Goal: Transaction & Acquisition: Book appointment/travel/reservation

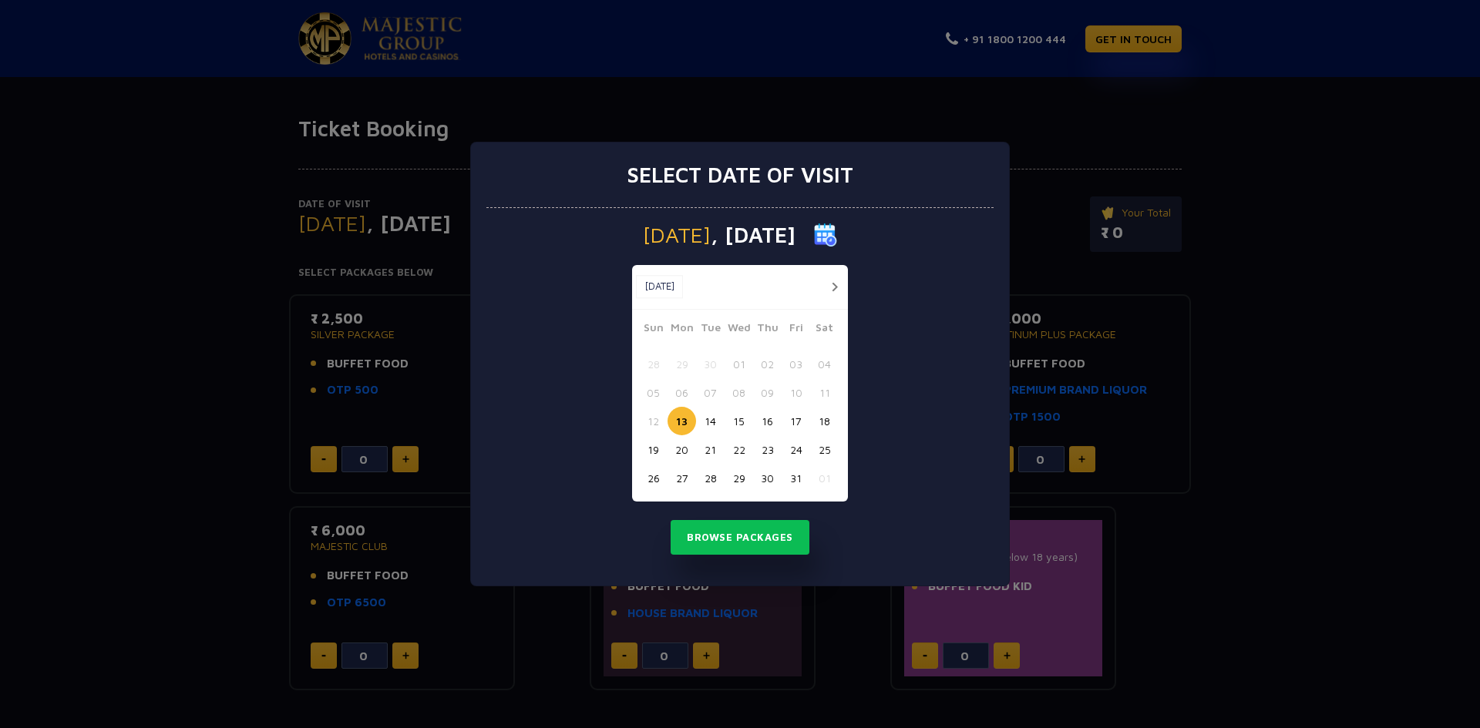
click at [824, 418] on button "18" at bounding box center [824, 421] width 29 height 29
click at [746, 533] on button "Browse Packages" at bounding box center [739, 537] width 139 height 35
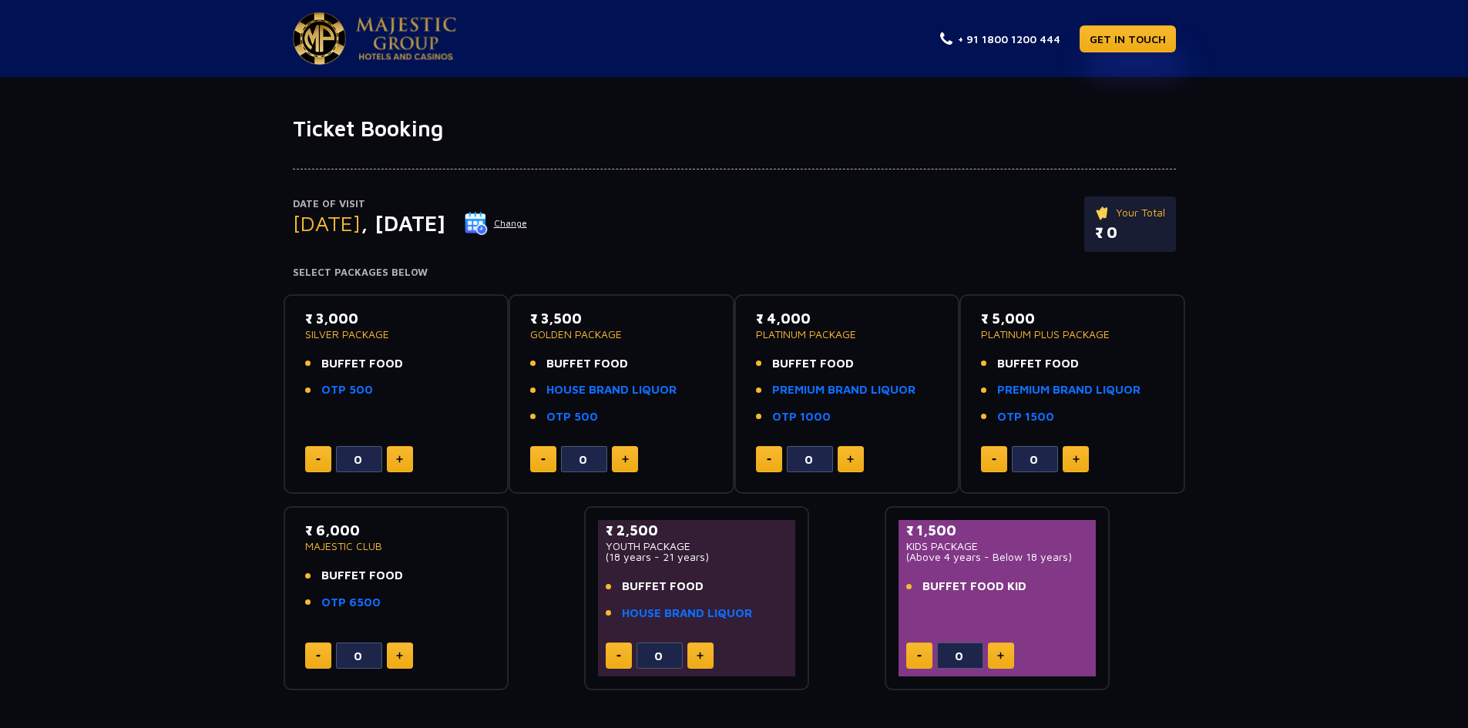
click at [402, 462] on img at bounding box center [399, 459] width 7 height 8
click at [405, 465] on button at bounding box center [400, 459] width 26 height 26
type input "2"
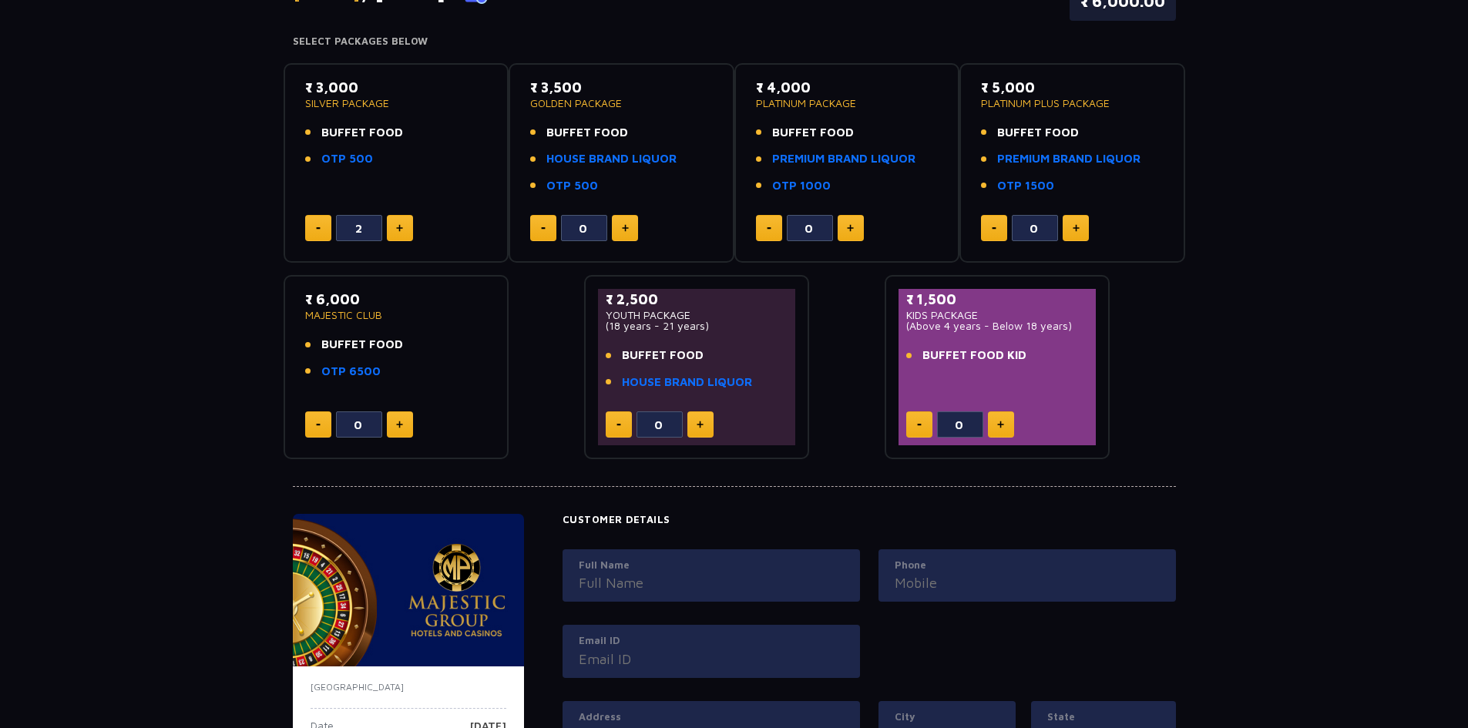
scroll to position [77, 0]
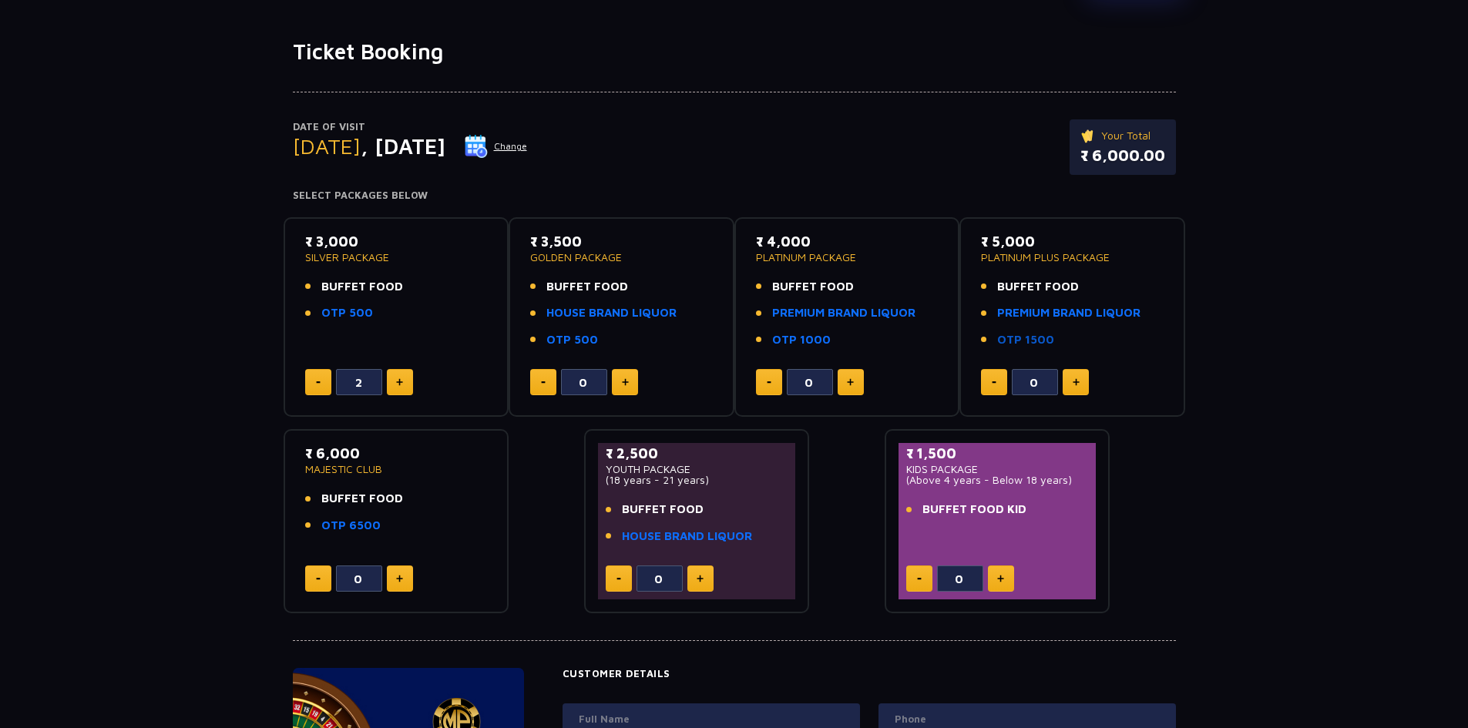
click at [1031, 342] on link "OTP 1500" at bounding box center [1025, 340] width 57 height 18
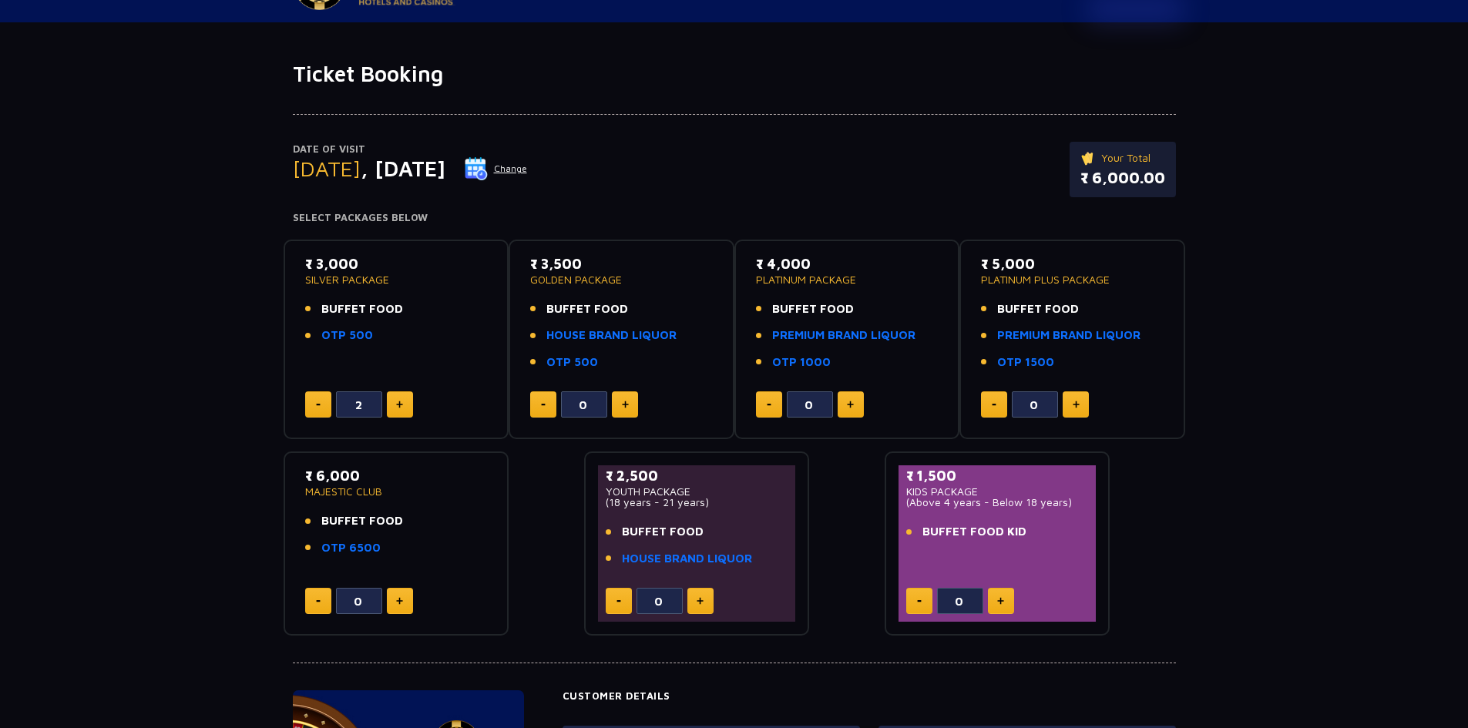
scroll to position [0, 0]
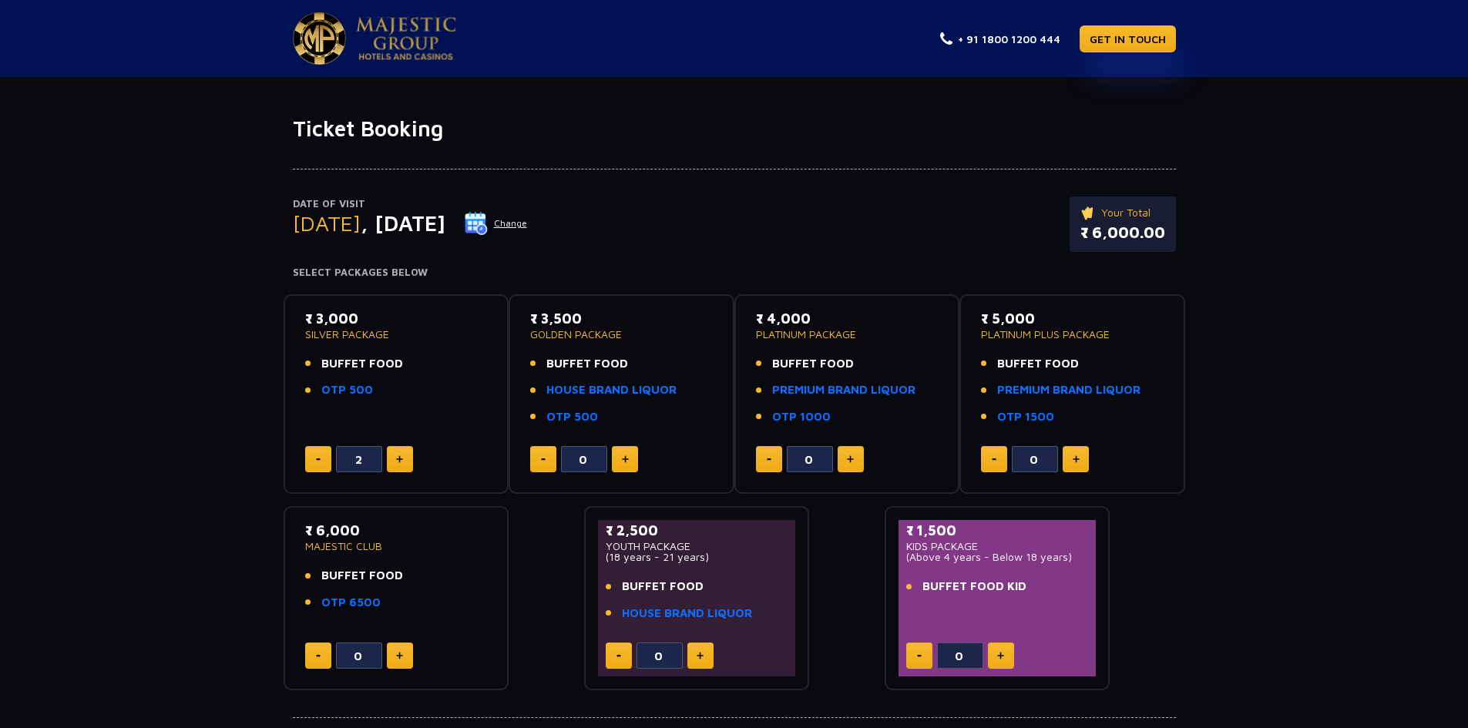
click at [752, 213] on div "Date of Visit [DATE] Change Your Total ₹ 6,000.00" at bounding box center [734, 232] width 883 height 71
click at [528, 220] on button "Change" at bounding box center [496, 223] width 64 height 25
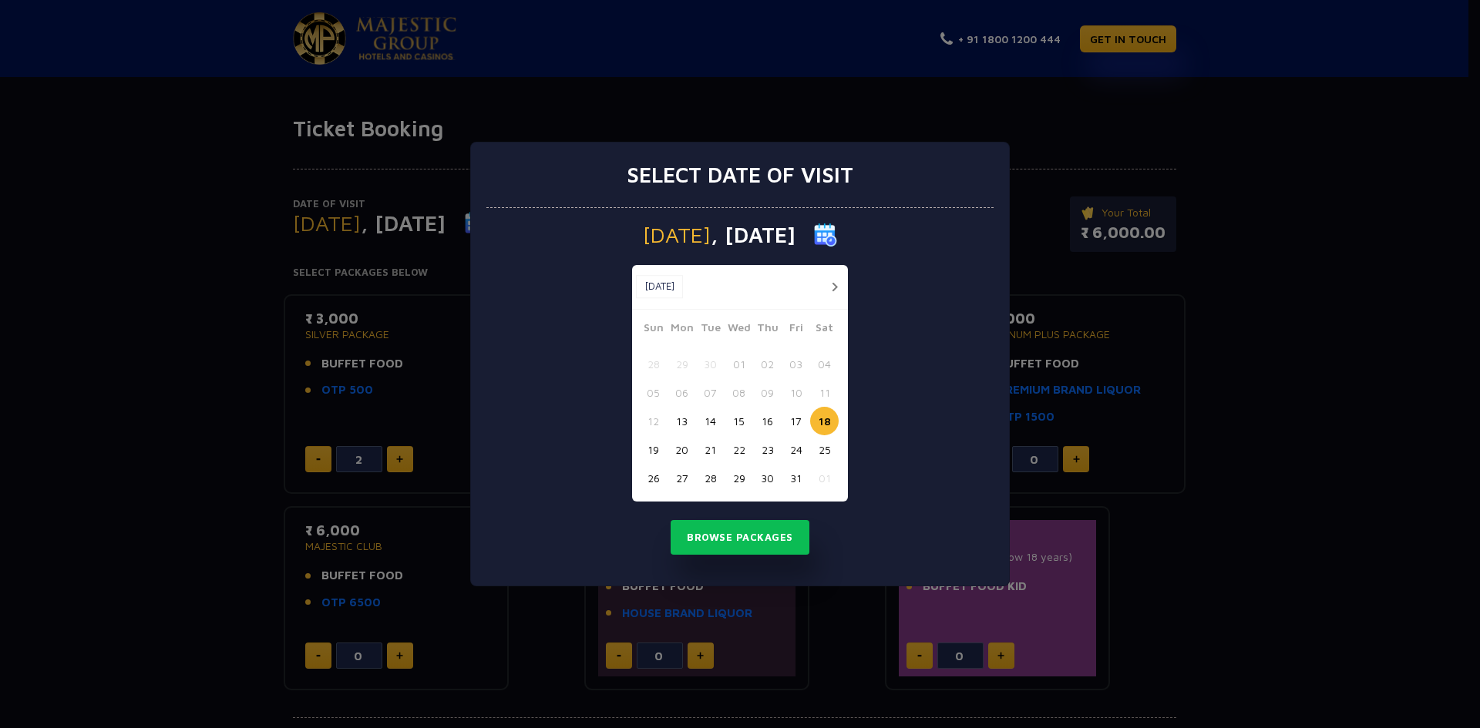
click at [674, 448] on button "20" at bounding box center [681, 449] width 29 height 29
click at [719, 543] on button "Browse Packages" at bounding box center [739, 537] width 139 height 35
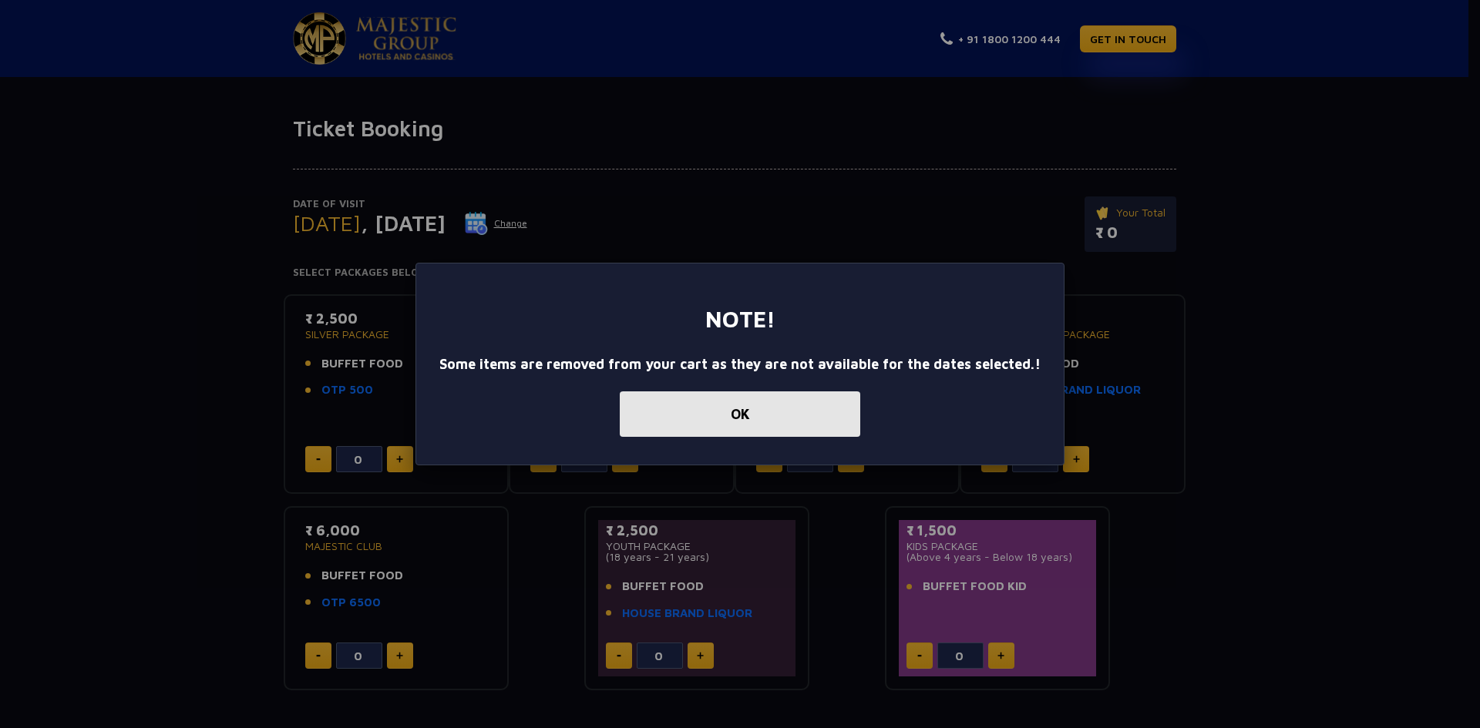
click at [726, 421] on button "OK" at bounding box center [740, 414] width 240 height 45
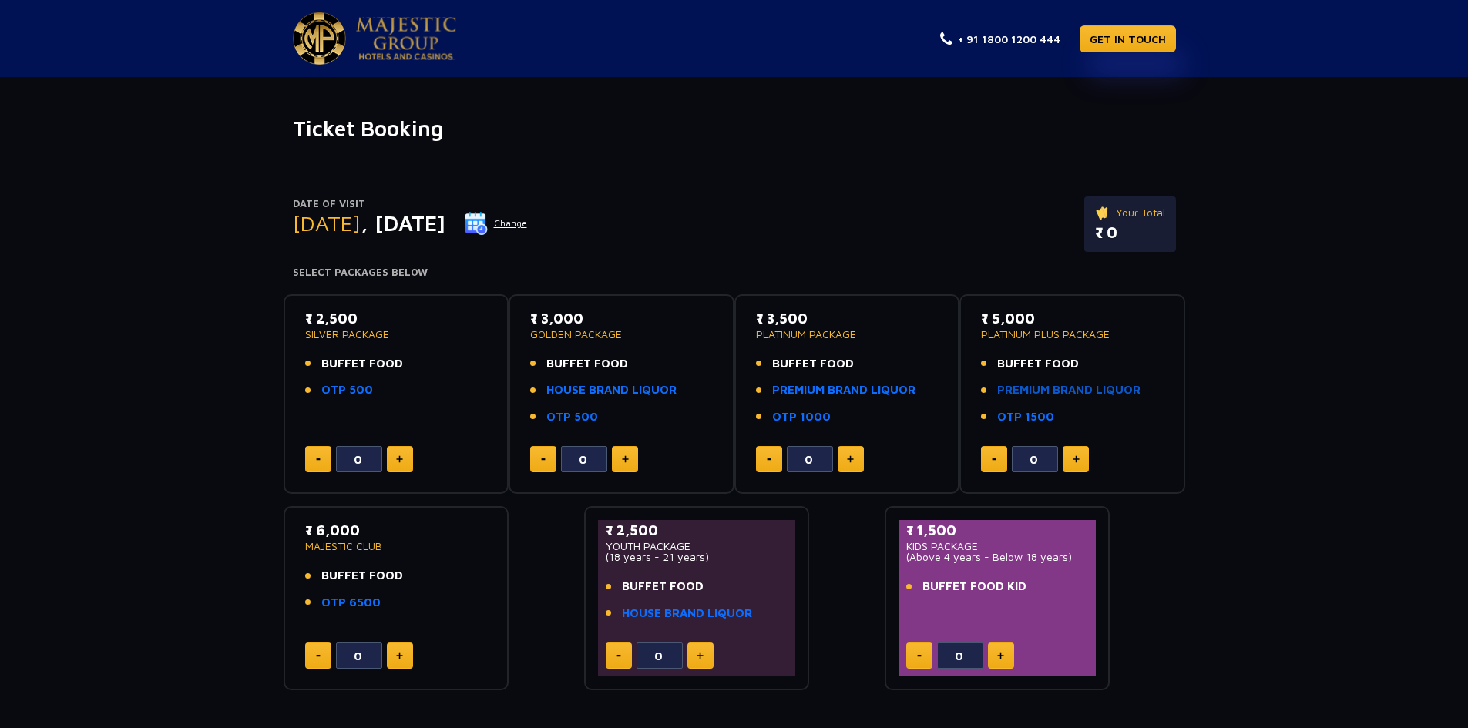
click at [1026, 388] on link "PREMIUM BRAND LIQUOR" at bounding box center [1068, 390] width 143 height 18
